Goal: Task Accomplishment & Management: Use online tool/utility

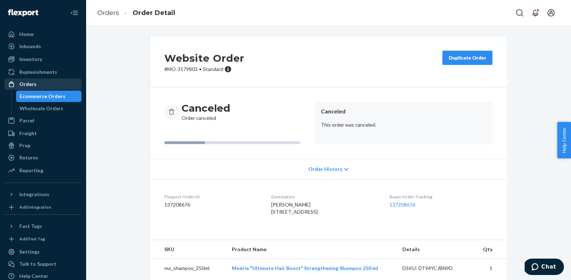
click at [55, 85] on div "Orders" at bounding box center [43, 84] width 76 height 10
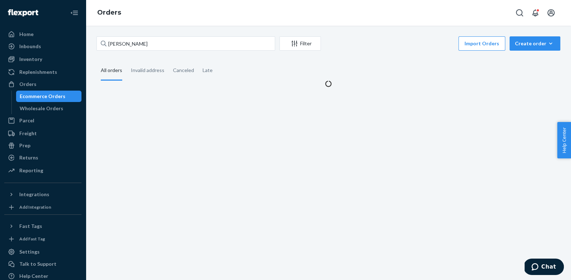
drag, startPoint x: 176, startPoint y: 52, endPoint x: 157, endPoint y: 49, distance: 18.9
click at [157, 49] on div "[PERSON_NAME] Filter Import Orders Create order Ecommerce order Removal order" at bounding box center [327, 44] width 463 height 16
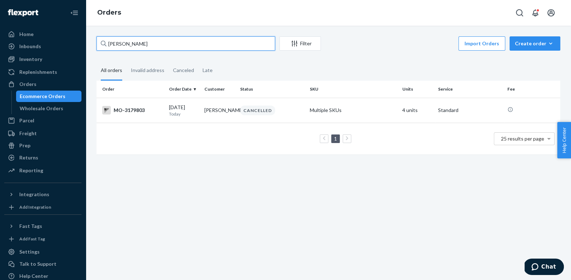
drag, startPoint x: 157, startPoint y: 48, endPoint x: 92, endPoint y: 45, distance: 65.0
click at [93, 45] on div "[PERSON_NAME] Filter Import Orders Create order Ecommerce order Removal order A…" at bounding box center [328, 98] width 474 height 125
paste input "[PERSON_NAME]"
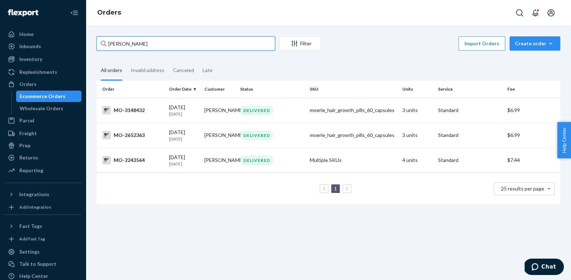
type input "[PERSON_NAME]"
click at [321, 111] on div "moerie_hair_growth_pills_60_capsules" at bounding box center [352, 110] width 87 height 7
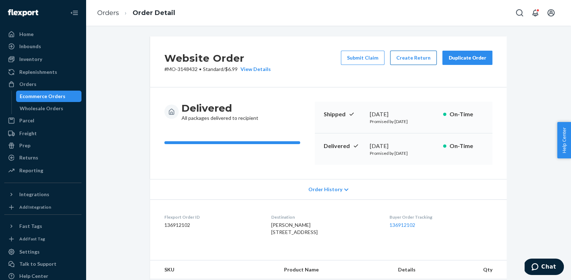
click at [410, 59] on button "Create Return" at bounding box center [413, 58] width 46 height 14
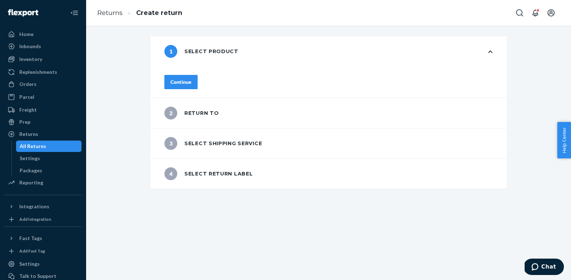
click at [186, 77] on button "Continue" at bounding box center [180, 82] width 33 height 14
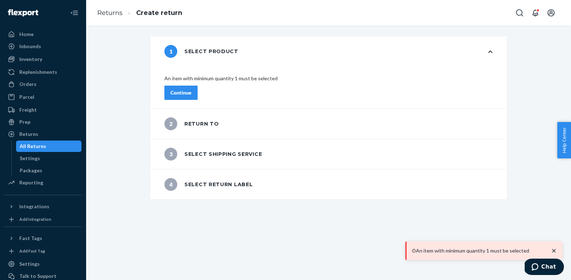
click at [215, 75] on p "An item with minimum quantity 1 must be selected" at bounding box center [328, 78] width 328 height 7
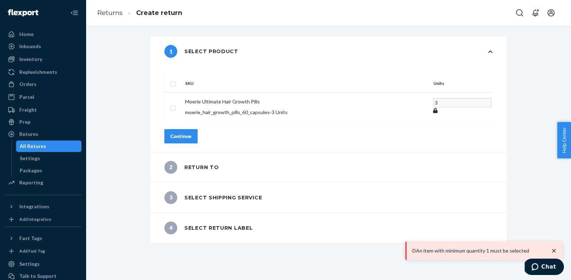
click at [182, 75] on th at bounding box center [173, 83] width 18 height 17
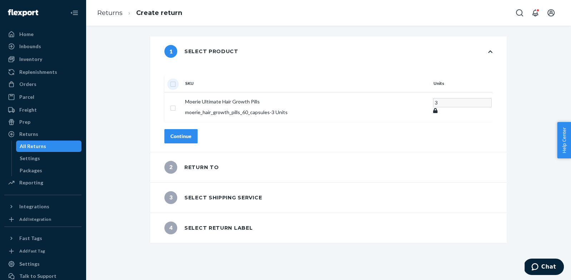
click at [176, 80] on input "checkbox" at bounding box center [173, 83] width 6 height 7
checkbox input "true"
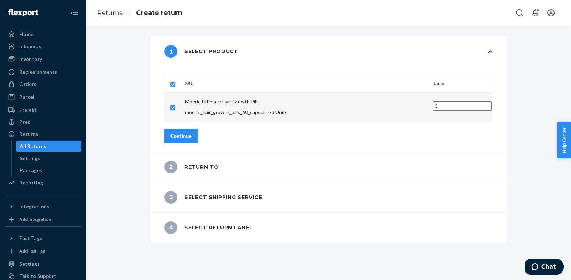
click at [191, 132] on div "Continue" at bounding box center [180, 135] width 21 height 7
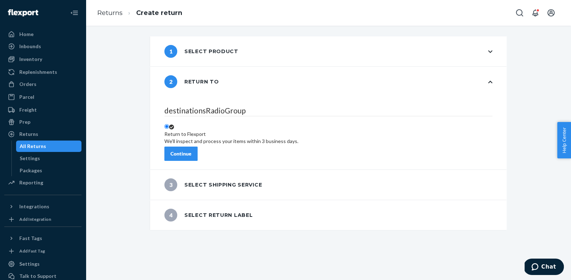
click at [197, 153] on button "Continue" at bounding box center [180, 154] width 33 height 14
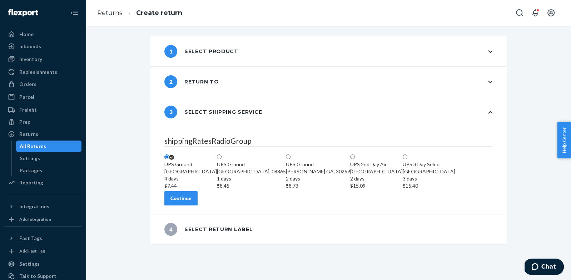
click at [195, 206] on button "Continue" at bounding box center [180, 198] width 33 height 14
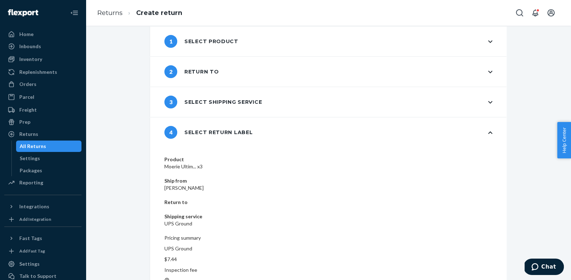
scroll to position [8, 0]
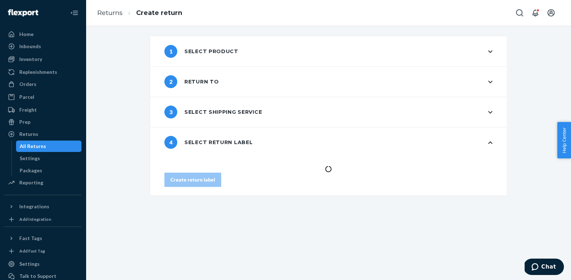
scroll to position [0, 0]
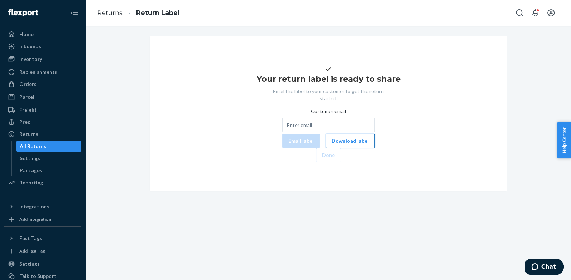
click at [325, 148] on button "Download label" at bounding box center [349, 141] width 49 height 14
